Goal: Task Accomplishment & Management: Manage account settings

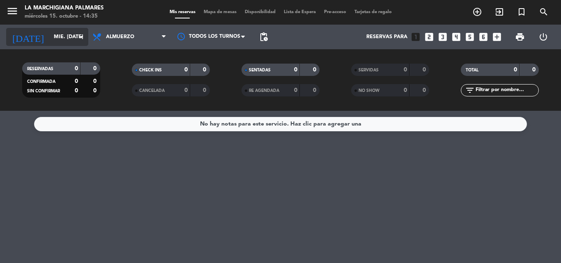
click at [78, 39] on icon "arrow_drop_down" at bounding box center [81, 37] width 10 height 10
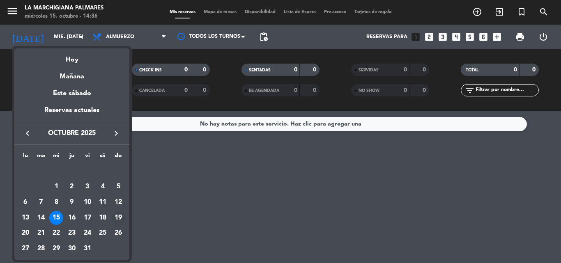
click at [120, 215] on div "19" at bounding box center [118, 218] width 14 height 14
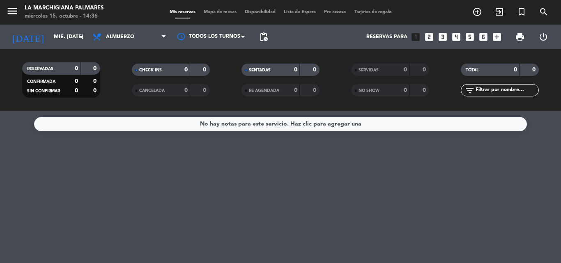
type input "dom. [DATE]"
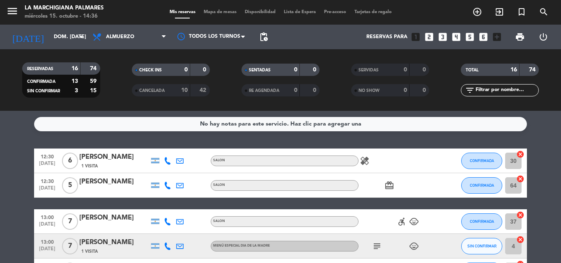
click at [257, 35] on span "pending_actions" at bounding box center [264, 37] width 16 height 16
click at [263, 35] on span "pending_actions" at bounding box center [264, 37] width 10 height 10
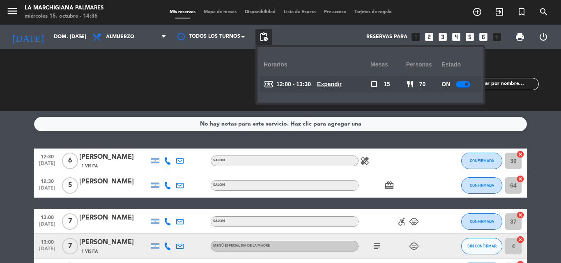
click at [342, 86] on u "Expandir" at bounding box center [329, 84] width 25 height 7
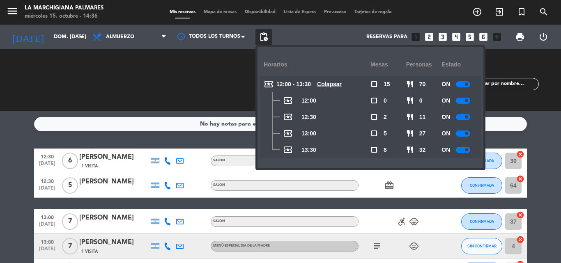
click at [373, 150] on span "check_box_outline_blank" at bounding box center [374, 149] width 7 height 7
click at [337, 81] on u "Colapsar" at bounding box center [329, 84] width 25 height 7
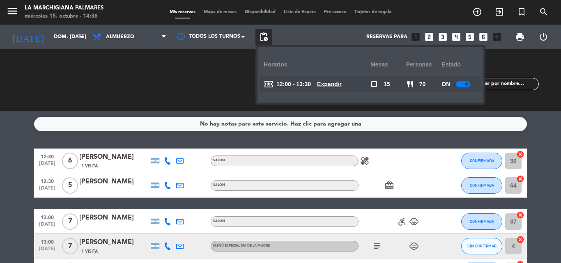
click at [332, 83] on u "Expandir" at bounding box center [329, 84] width 25 height 7
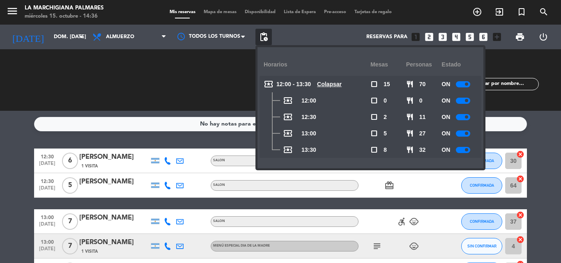
click at [468, 149] on span at bounding box center [466, 149] width 3 height 3
click at [373, 133] on span "check_box_outline_blank" at bounding box center [374, 133] width 7 height 7
click at [373, 132] on span "check_box_outline_blank" at bounding box center [374, 133] width 7 height 7
click at [371, 135] on span "check_box_outline_blank" at bounding box center [374, 133] width 7 height 7
click at [364, 140] on div "local_activity 13:00" at bounding box center [317, 133] width 107 height 16
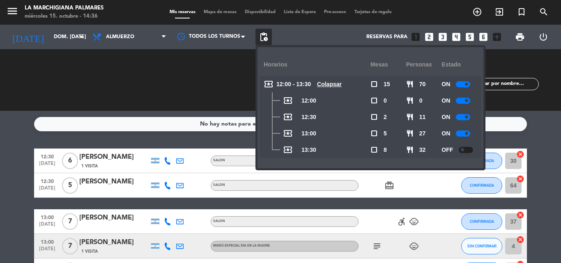
click at [340, 39] on div "Reservas para looks_one looks_two looks_3 looks_4 looks_5 looks_6 add_box" at bounding box center [388, 37] width 233 height 25
